Goal: Transaction & Acquisition: Purchase product/service

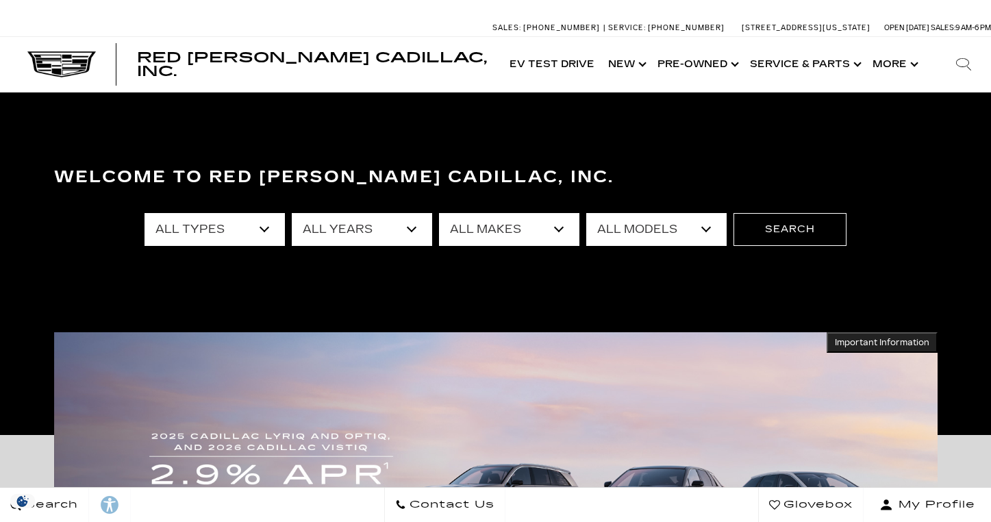
click at [268, 231] on select "All Types New Used Certified Used Demo" at bounding box center [214, 229] width 140 height 33
select select "New"
click at [144, 213] on select "All Types New Used Certified Used Demo" at bounding box center [214, 229] width 140 height 33
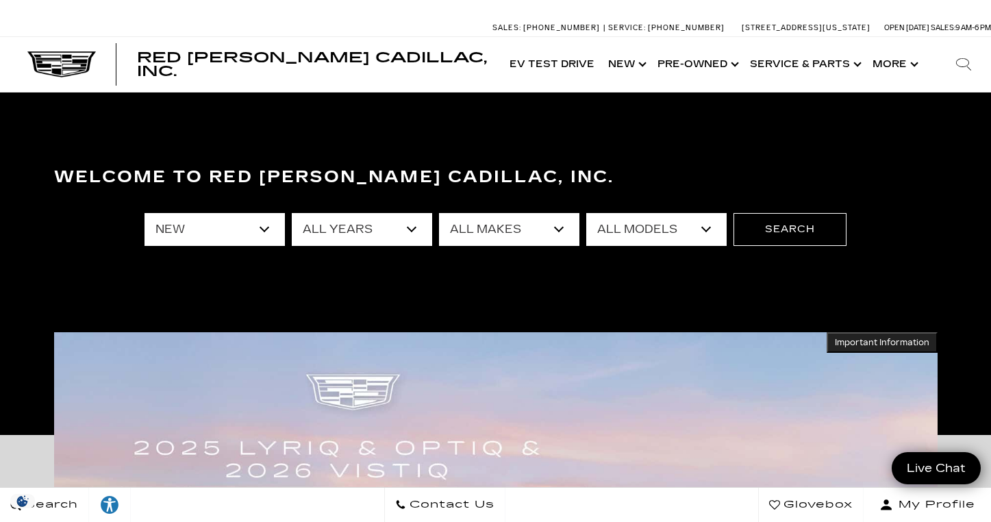
click at [564, 229] on select "All Makes Cadillac" at bounding box center [509, 229] width 140 height 33
select select "Cadillac"
click at [439, 213] on select "All Makes Cadillac" at bounding box center [509, 229] width 140 height 33
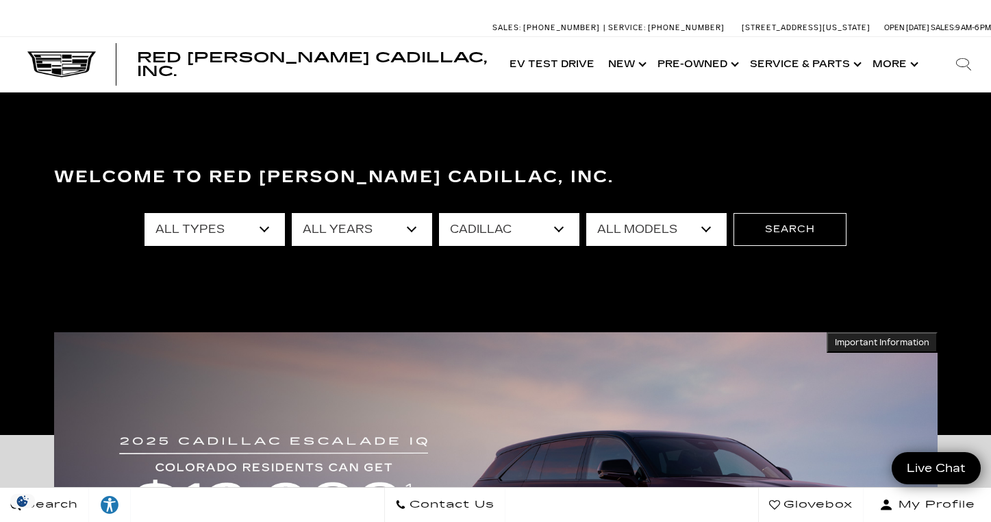
click at [700, 233] on select "All Models CT4 Escalade Escalade ESV ESCALADE IQ ESCALADE IQL LYRIQ OPTIQ VISTI…" at bounding box center [656, 229] width 140 height 33
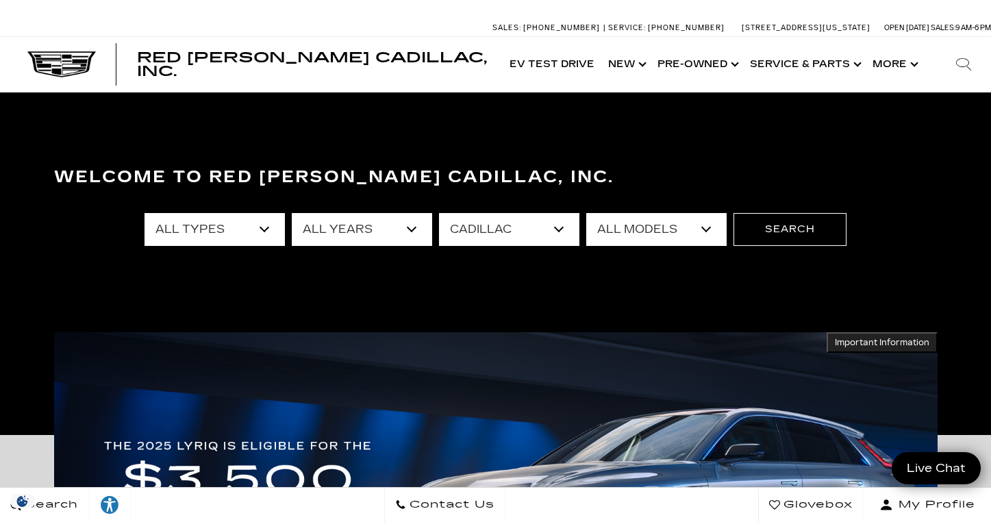
select select "Escalade ESV"
click at [586, 213] on select "All Models CT4 Escalade Escalade ESV ESCALADE IQ ESCALADE IQL LYRIQ OPTIQ VISTI…" at bounding box center [656, 229] width 140 height 33
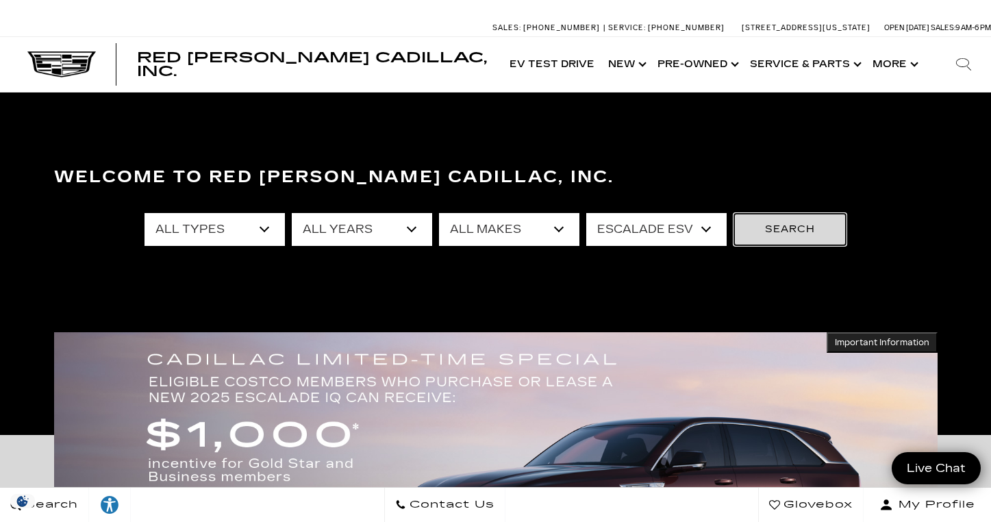
click at [758, 233] on button "Search" at bounding box center [789, 229] width 113 height 33
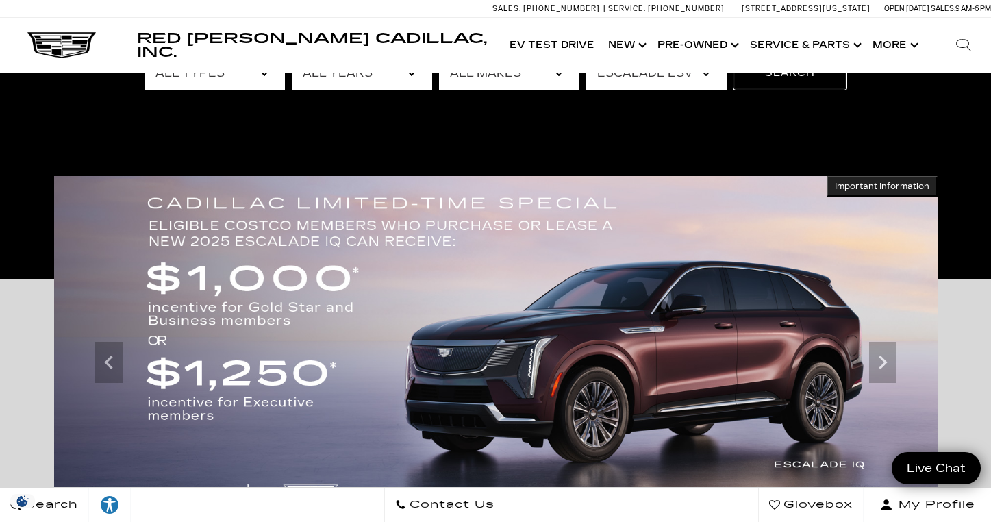
scroll to position [262, 0]
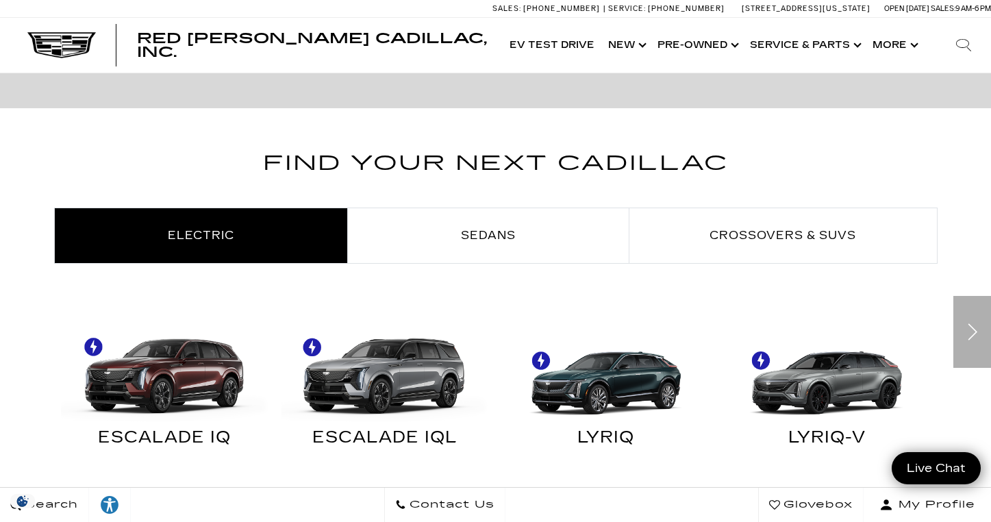
scroll to position [712, 0]
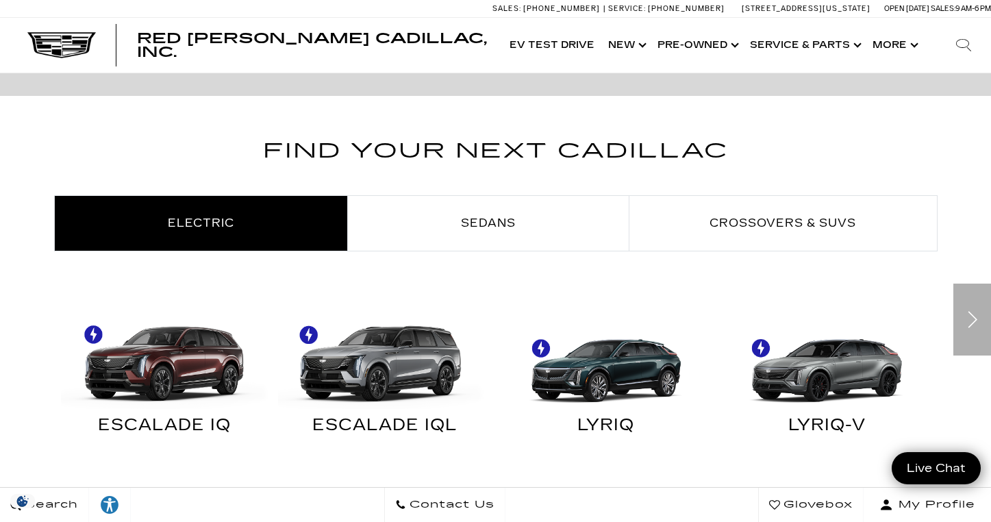
click at [375, 360] on img at bounding box center [381, 356] width 207 height 103
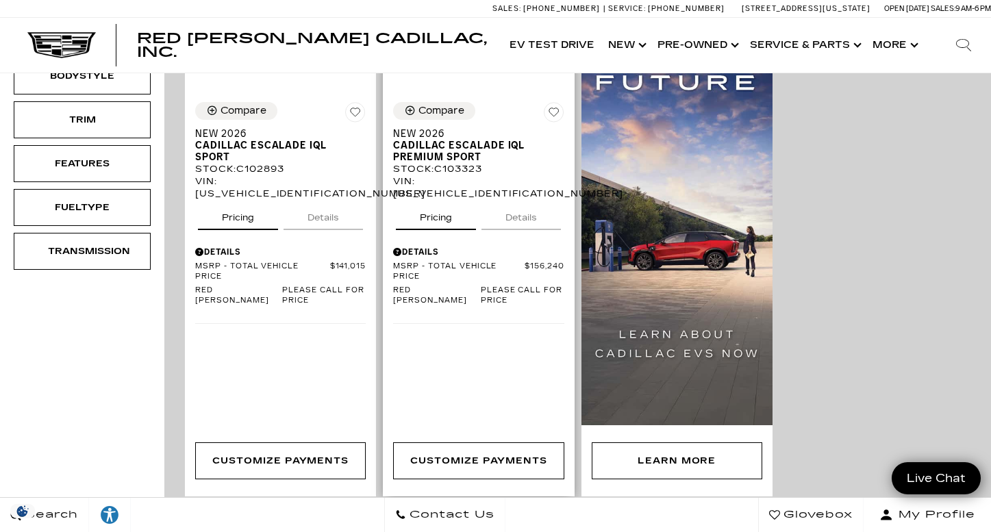
scroll to position [224, 0]
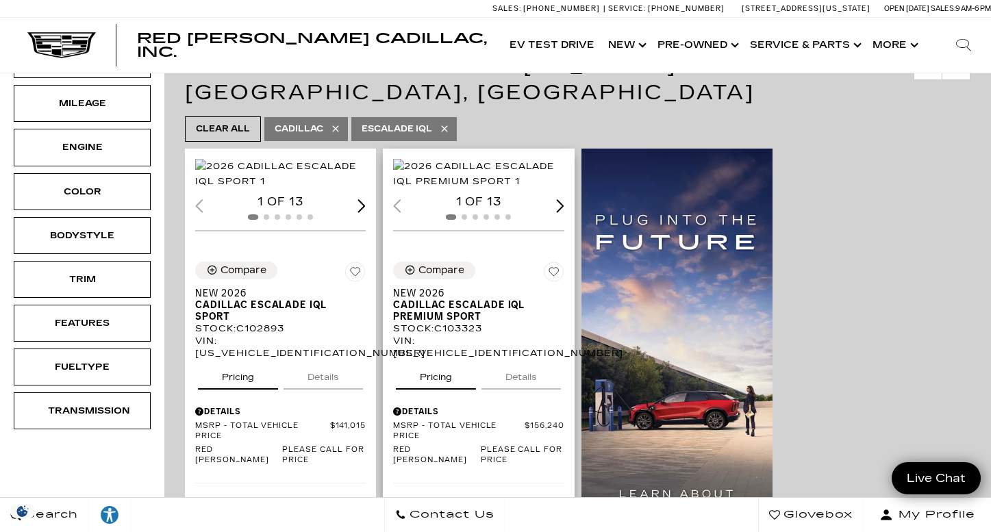
click at [559, 212] on div "Next slide" at bounding box center [560, 205] width 8 height 13
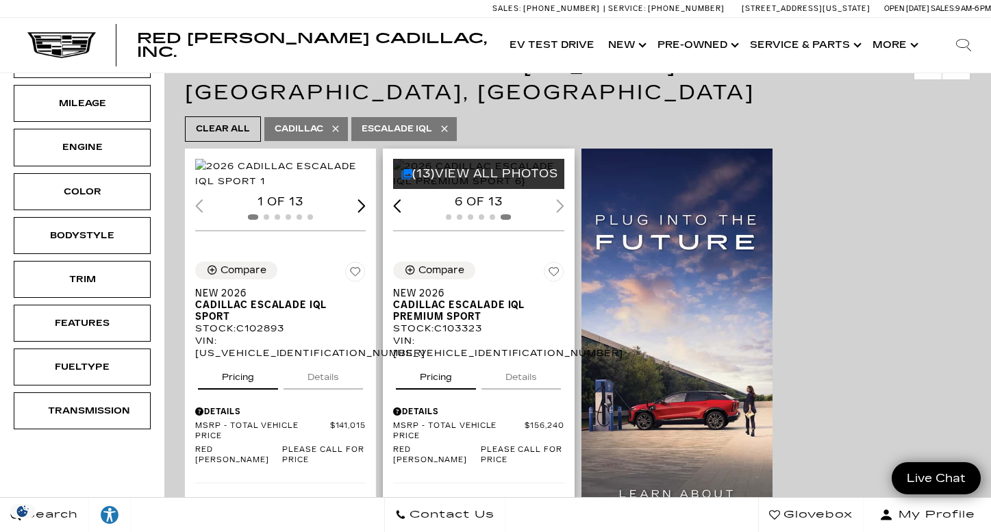
click at [559, 210] on div "6 of 13" at bounding box center [478, 201] width 170 height 15
click at [442, 322] on span "Cadillac ESCALADE IQL Premium Sport" at bounding box center [473, 310] width 160 height 23
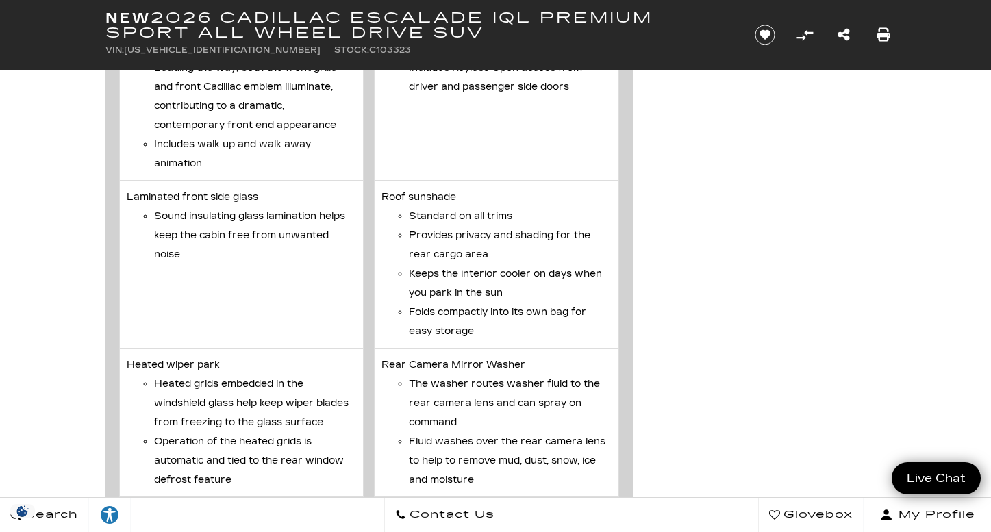
scroll to position [4673, 0]
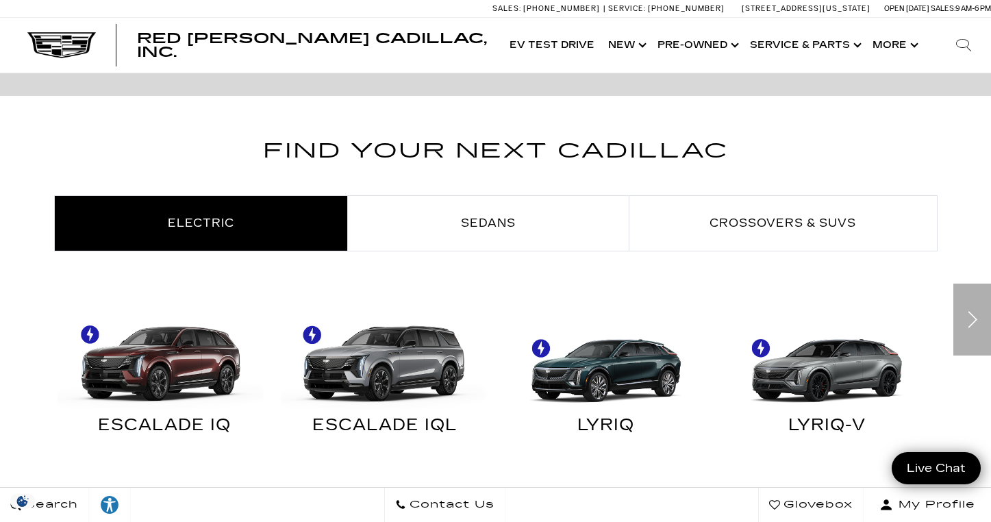
click at [149, 366] on img at bounding box center [161, 356] width 207 height 103
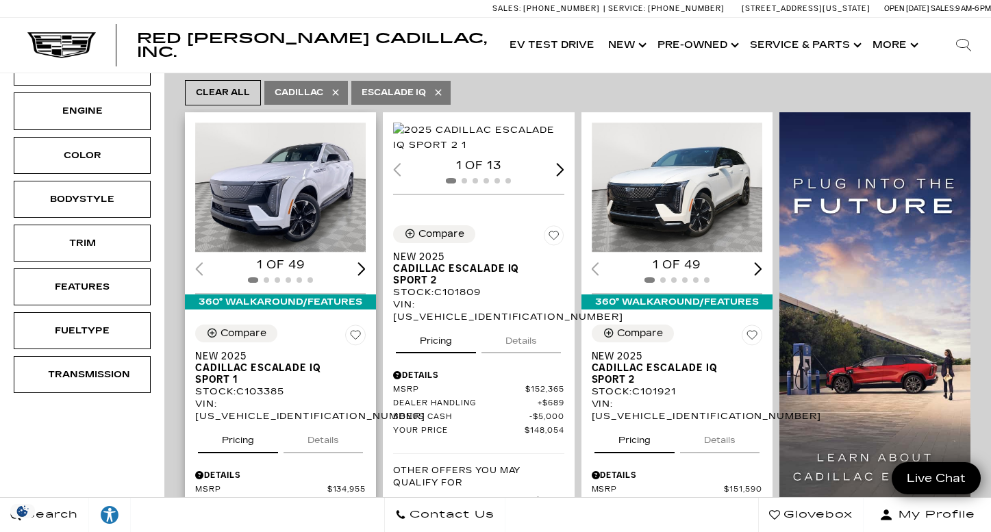
scroll to position [257, 0]
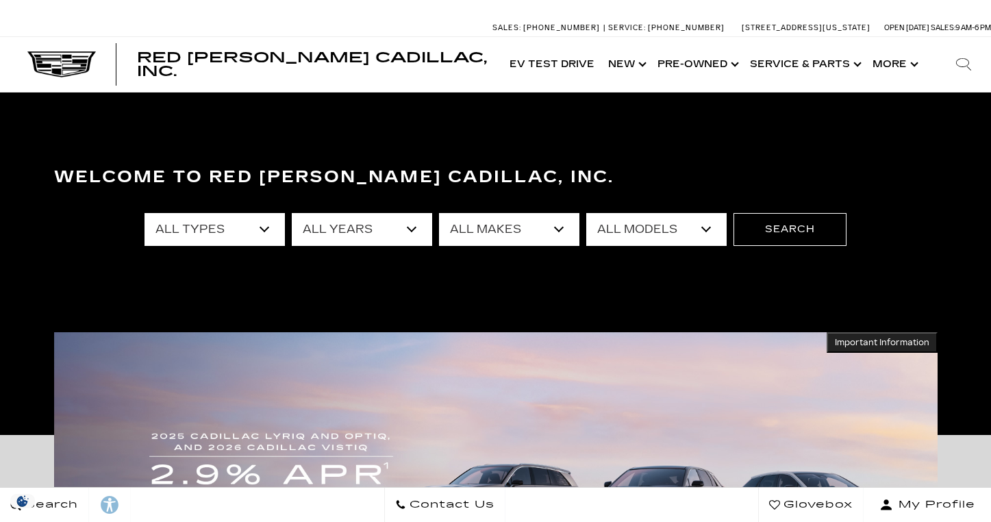
click at [710, 227] on select "All Models A4 Crown Signia CT4 CT5 Discovery E-Class Enclave Escalade Escalade …" at bounding box center [656, 229] width 140 height 33
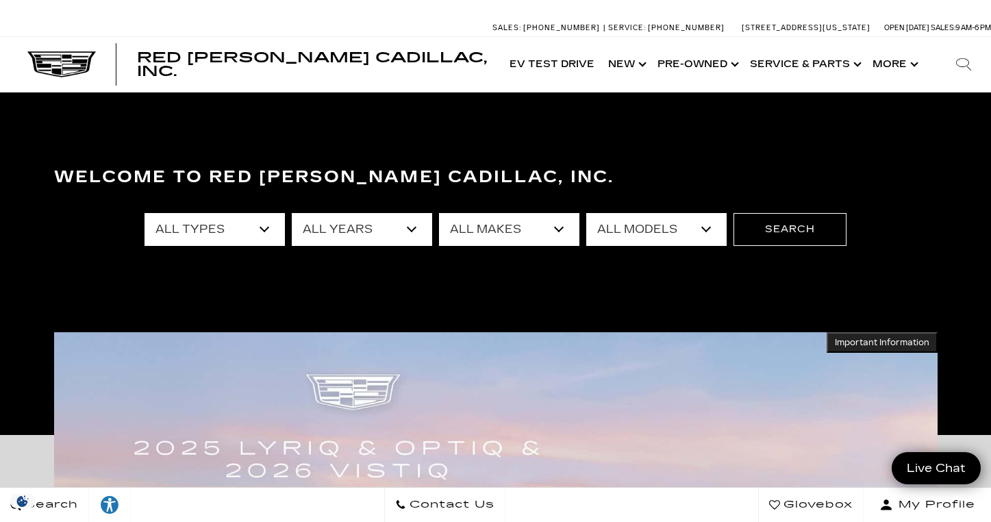
select select "Escalade"
click at [586, 213] on select "All Models A4 Crown Signia CT4 CT5 Discovery E-Class Enclave Escalade Escalade …" at bounding box center [656, 229] width 140 height 33
click at [530, 234] on select "All Makes Cadillac" at bounding box center [509, 229] width 140 height 33
select select "Cadillac"
click at [439, 213] on select "All Makes Cadillac" at bounding box center [509, 229] width 140 height 33
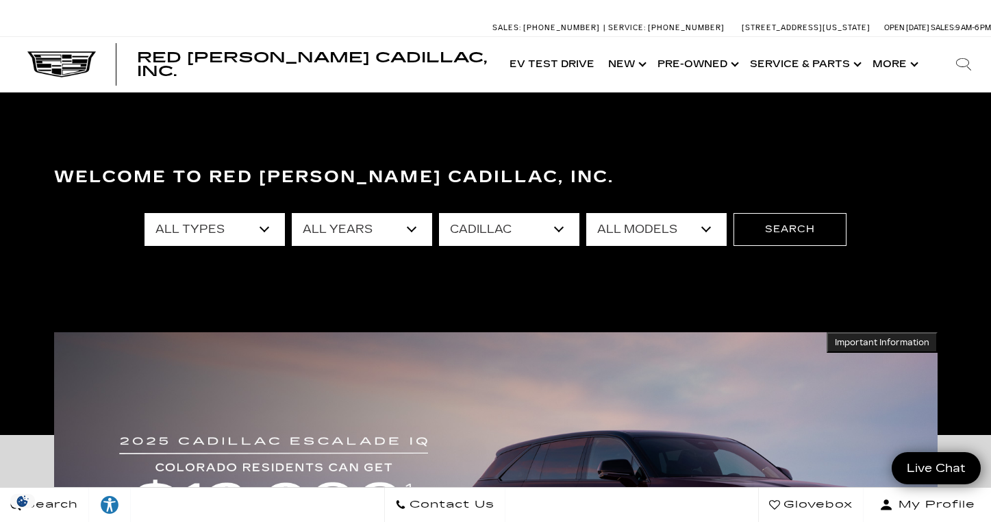
click at [246, 233] on select "All Types New Used Certified Used" at bounding box center [214, 229] width 140 height 33
select select "New"
click at [144, 213] on select "All Types New Used Certified Used" at bounding box center [214, 229] width 140 height 33
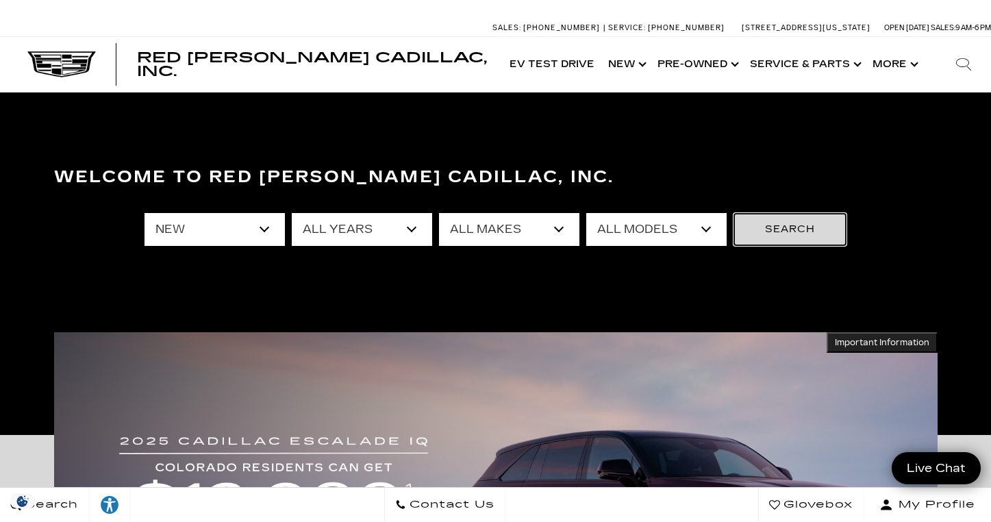
click at [763, 234] on button "Search" at bounding box center [789, 229] width 113 height 33
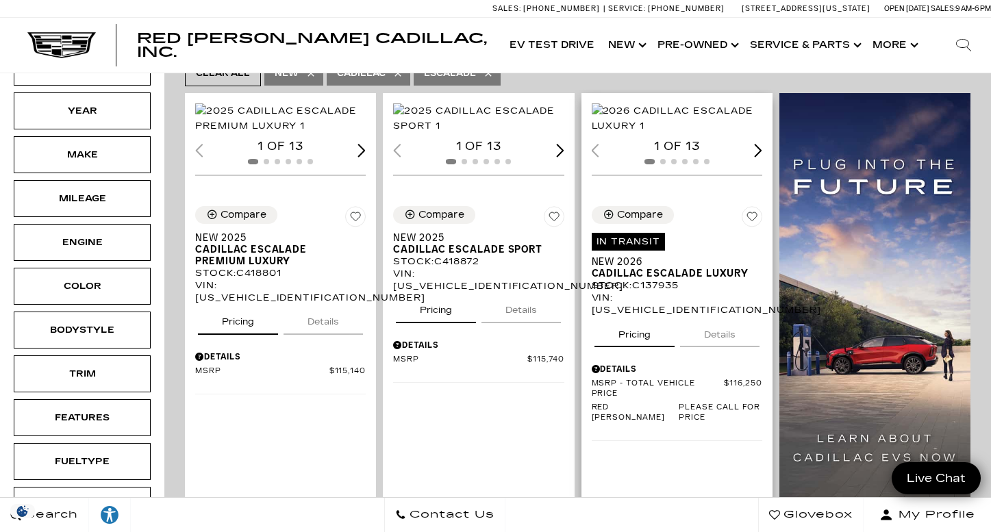
scroll to position [351, 0]
